Goal: Task Accomplishment & Management: Manage account settings

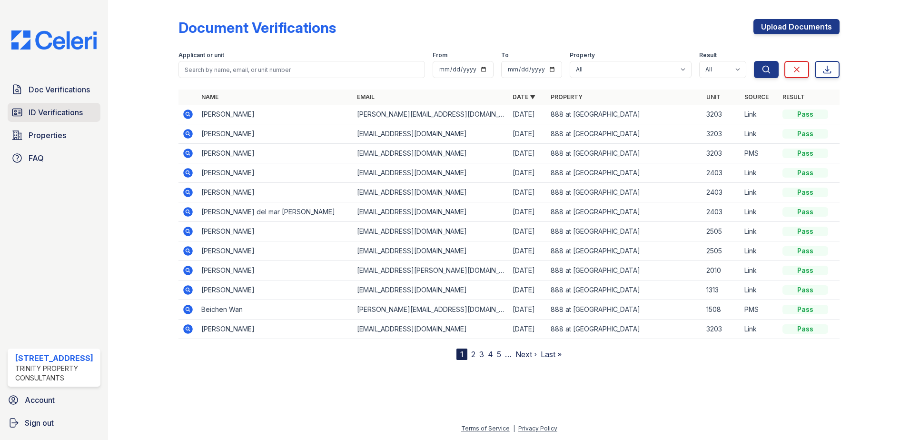
click at [69, 110] on span "ID Verifications" at bounding box center [56, 112] width 54 height 11
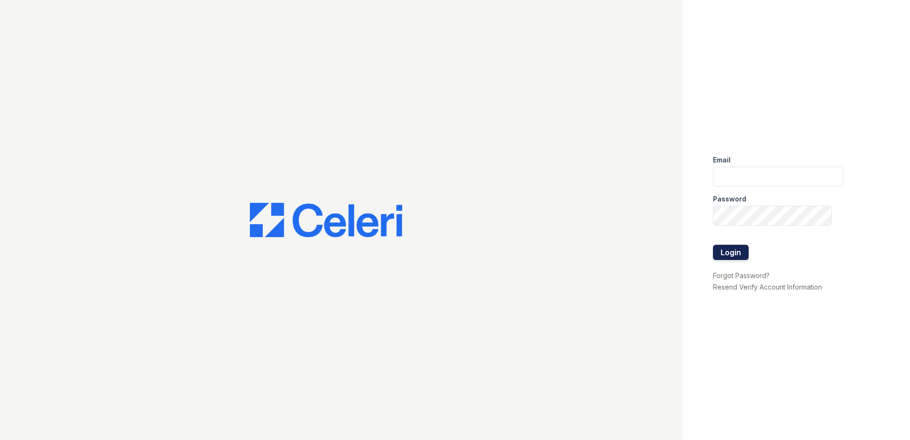
type input "[EMAIL_ADDRESS][DOMAIN_NAME]"
click at [733, 256] on button "Login" at bounding box center [731, 252] width 36 height 15
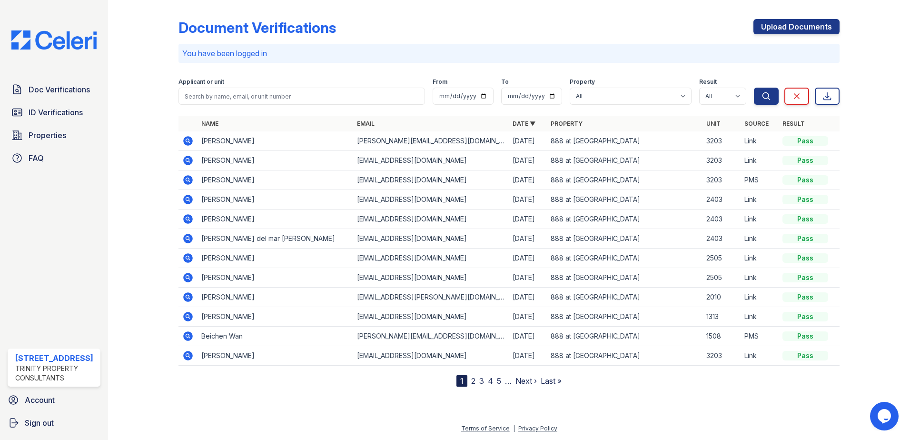
click at [68, 122] on div "Doc Verifications ID Verifications Properties FAQ" at bounding box center [54, 124] width 100 height 88
click at [67, 115] on span "ID Verifications" at bounding box center [56, 112] width 54 height 11
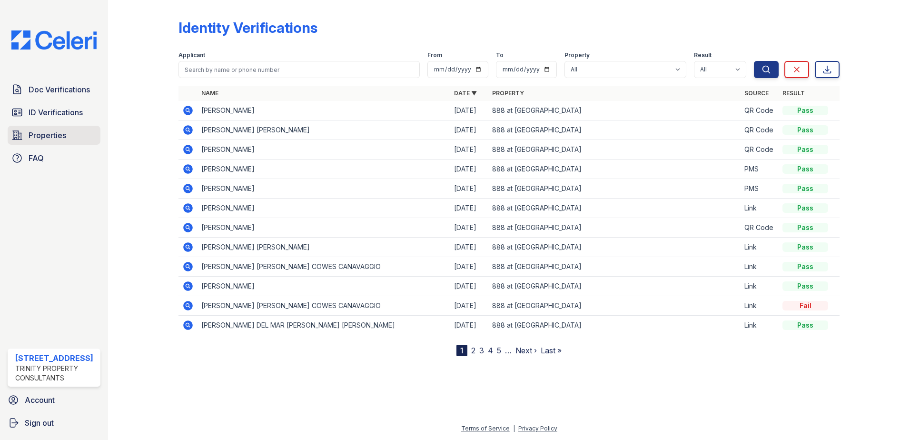
click at [58, 133] on span "Properties" at bounding box center [48, 134] width 38 height 11
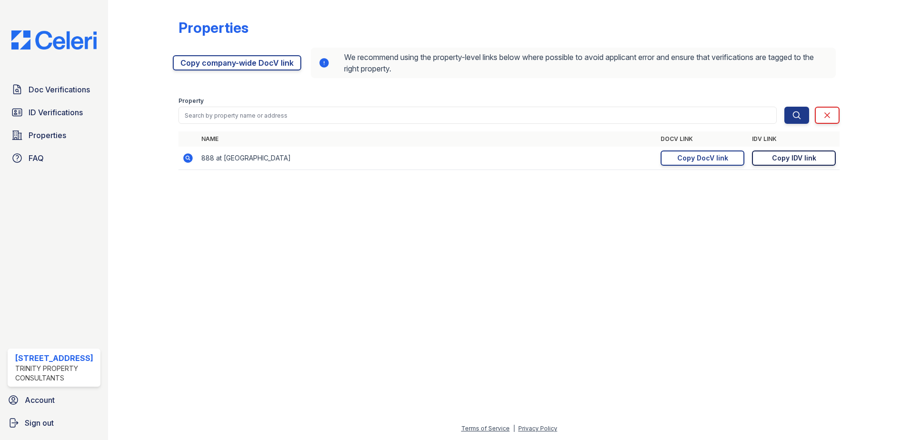
click at [793, 158] on div "Copy IDV link" at bounding box center [794, 158] width 44 height 10
click at [59, 109] on span "ID Verifications" at bounding box center [56, 112] width 54 height 11
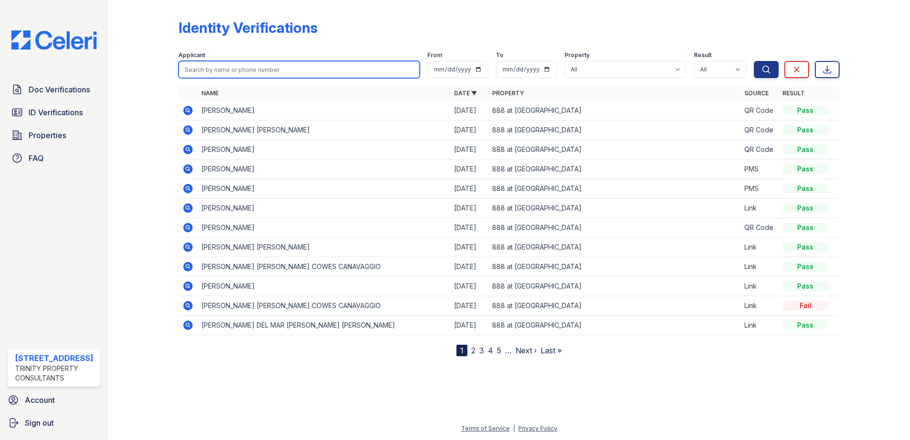
click at [216, 69] on input "search" at bounding box center [298, 69] width 241 height 17
click at [499, 348] on link "5" at bounding box center [499, 351] width 4 height 10
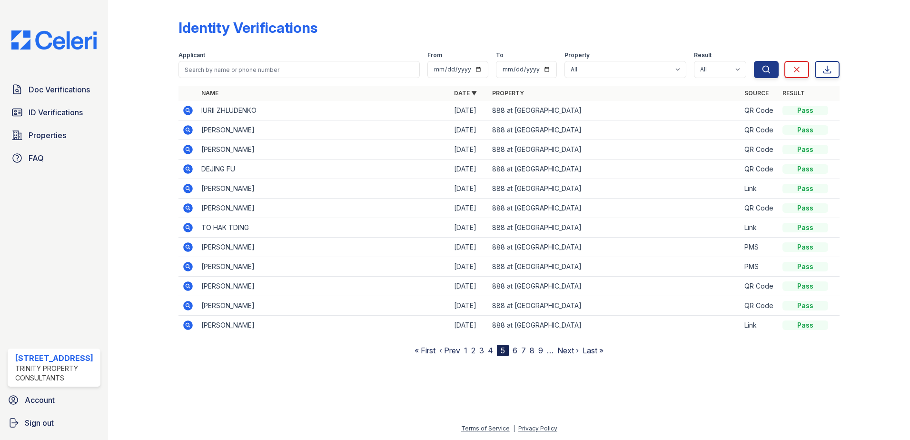
click at [531, 351] on link "8" at bounding box center [532, 351] width 5 height 10
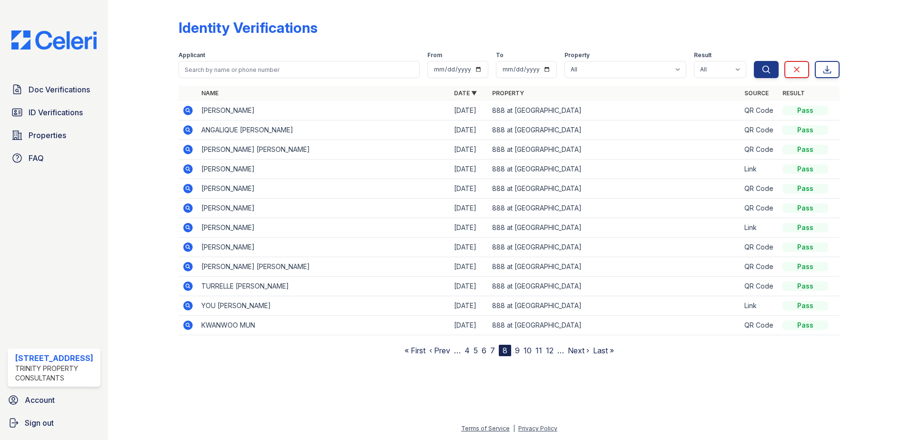
click at [548, 353] on link "12" at bounding box center [550, 351] width 8 height 10
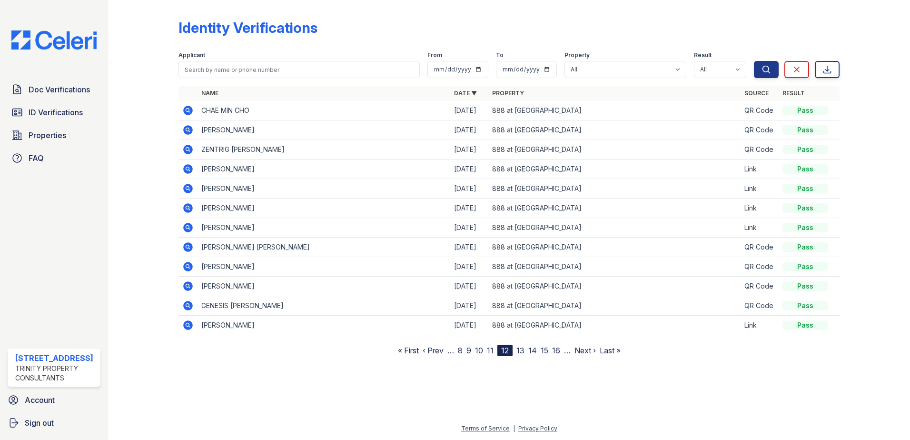
click at [416, 348] on link "« First" at bounding box center [408, 351] width 21 height 10
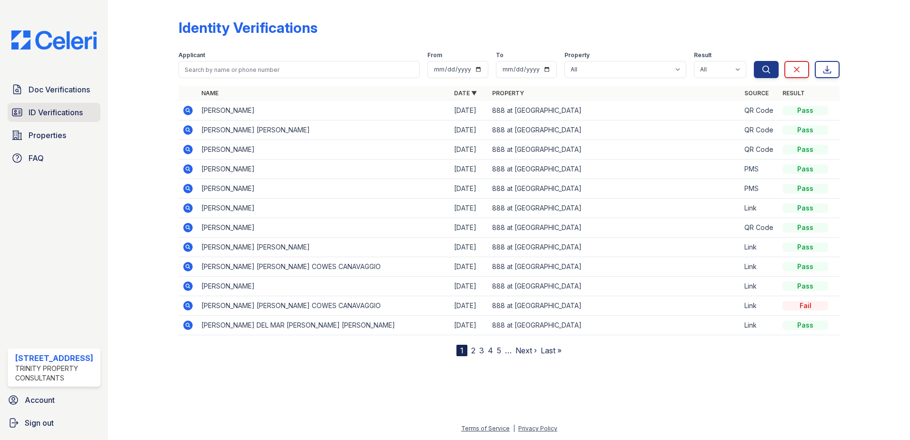
click at [47, 118] on span "ID Verifications" at bounding box center [56, 112] width 54 height 11
